Goal: Task Accomplishment & Management: Manage account settings

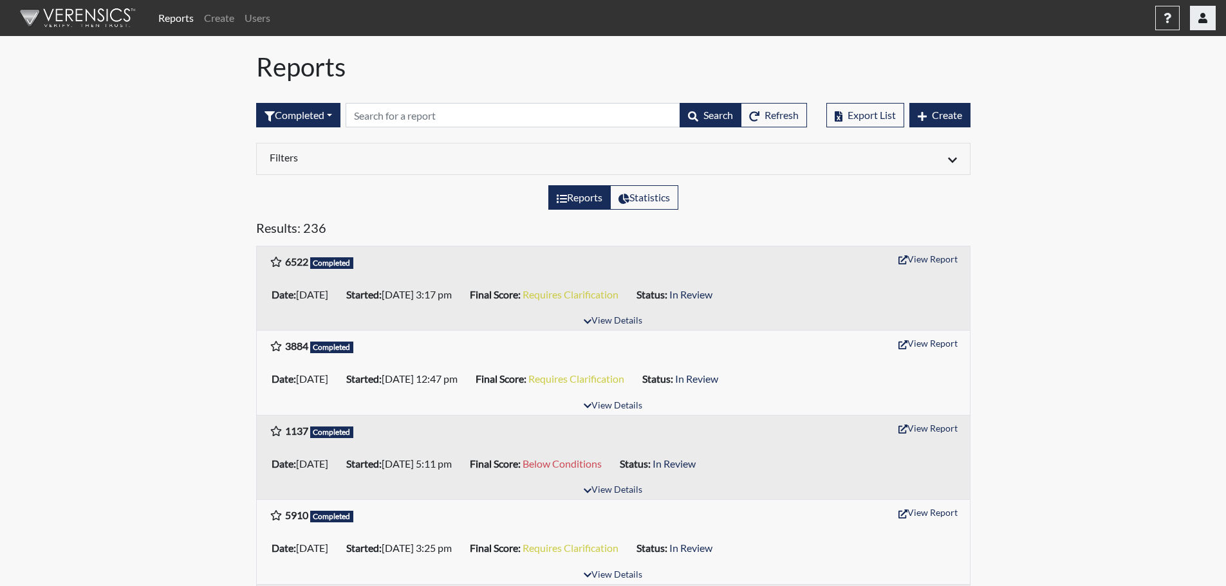
click at [1203, 21] on icon "button" at bounding box center [1202, 18] width 9 height 10
click at [1139, 158] on link "Sign Out" at bounding box center [1114, 157] width 201 height 21
